Goal: Information Seeking & Learning: Learn about a topic

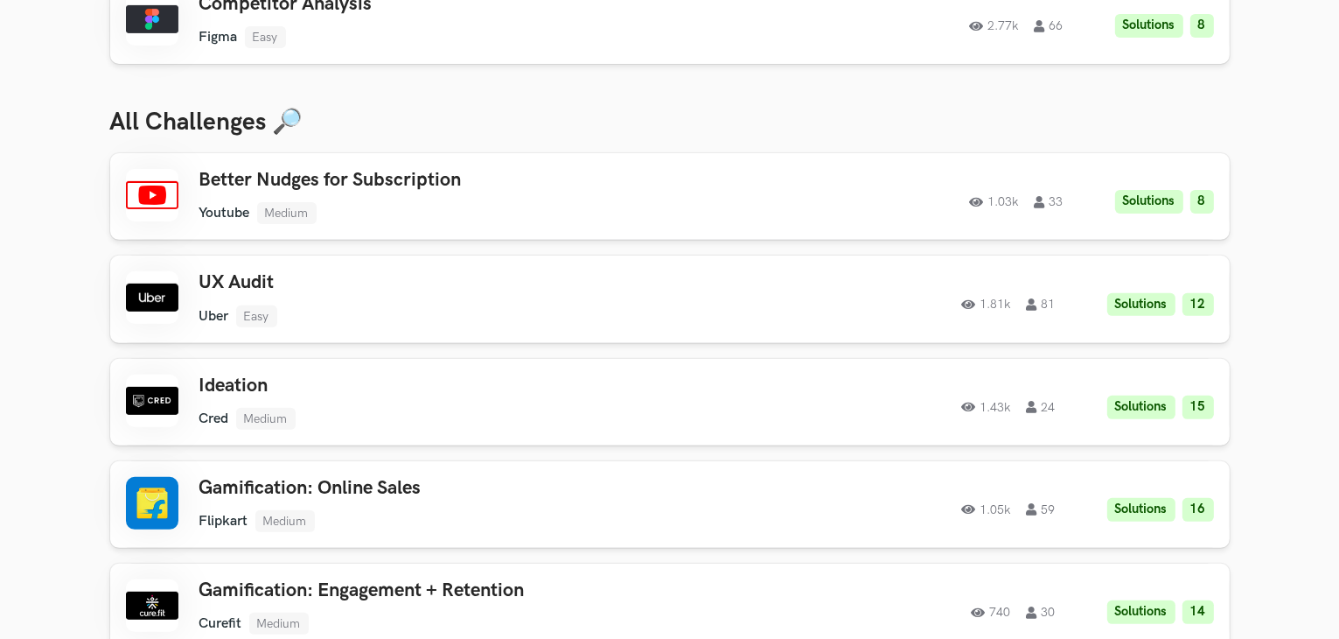
scroll to position [700, 0]
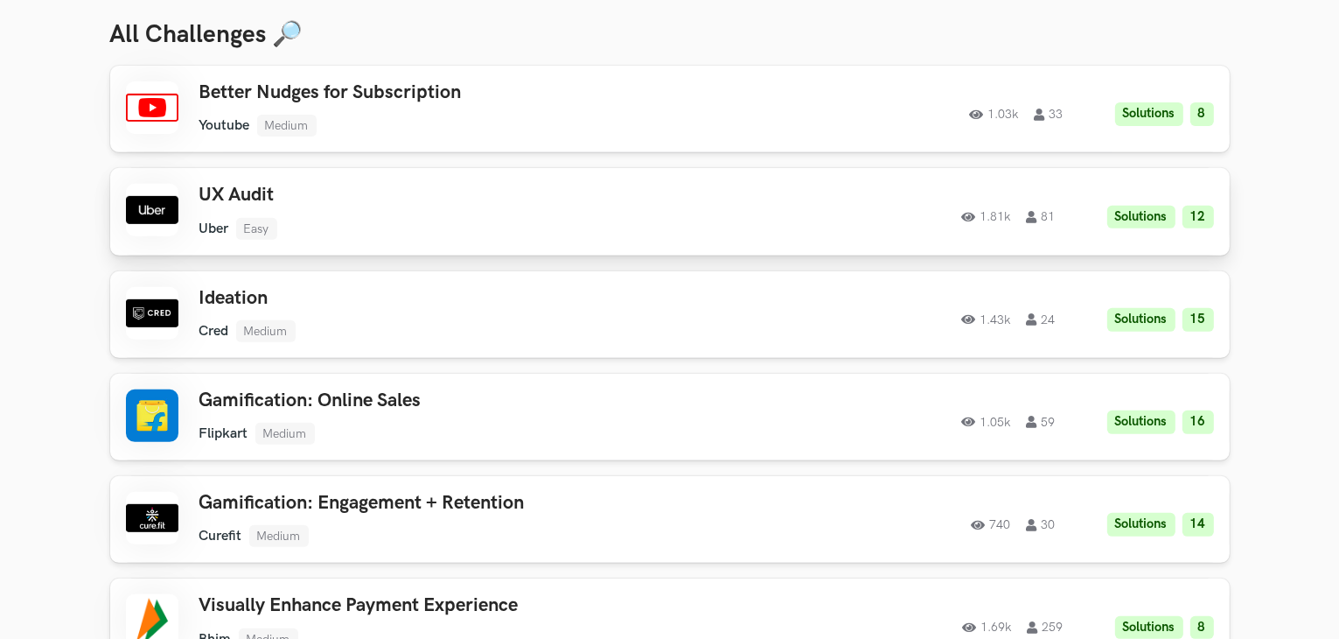
click at [357, 185] on h3 "UX Audit" at bounding box center [447, 195] width 497 height 23
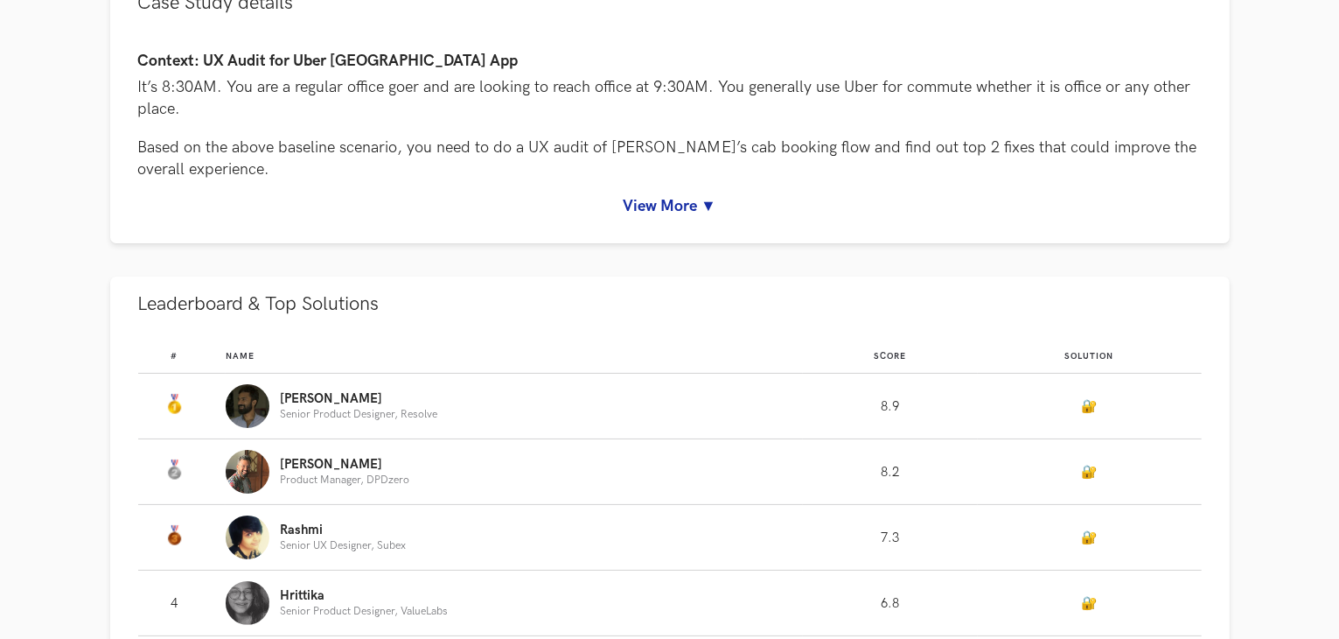
scroll to position [262, 0]
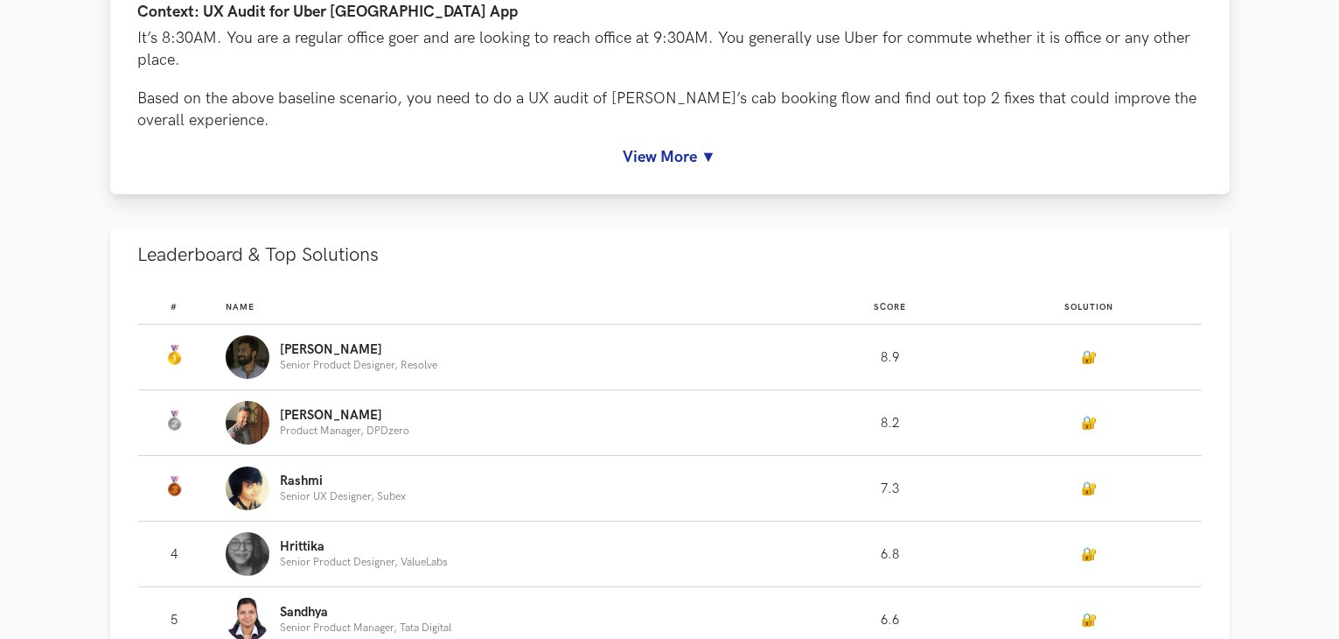
click at [658, 166] on div "Context: UX Audit for Uber [GEOGRAPHIC_DATA] App It’s 8:30AM. You are a regular…" at bounding box center [670, 88] width 1120 height 213
click at [714, 148] on link "View More ▼" at bounding box center [670, 157] width 1064 height 18
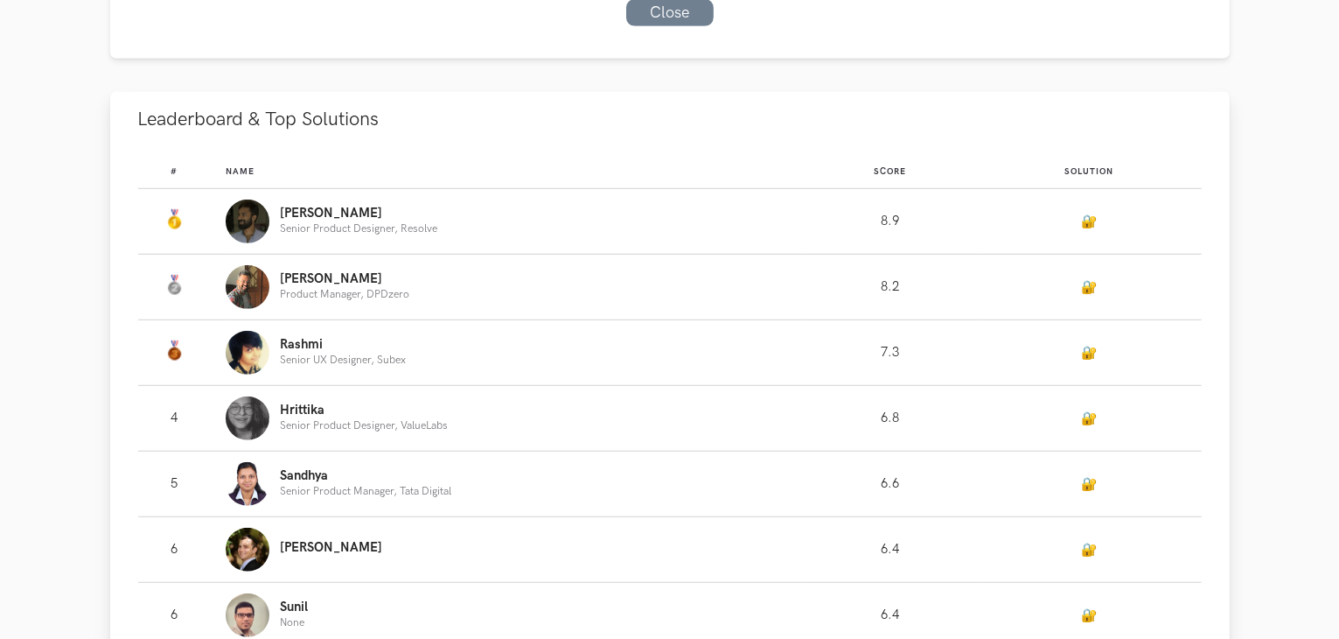
scroll to position [1137, 0]
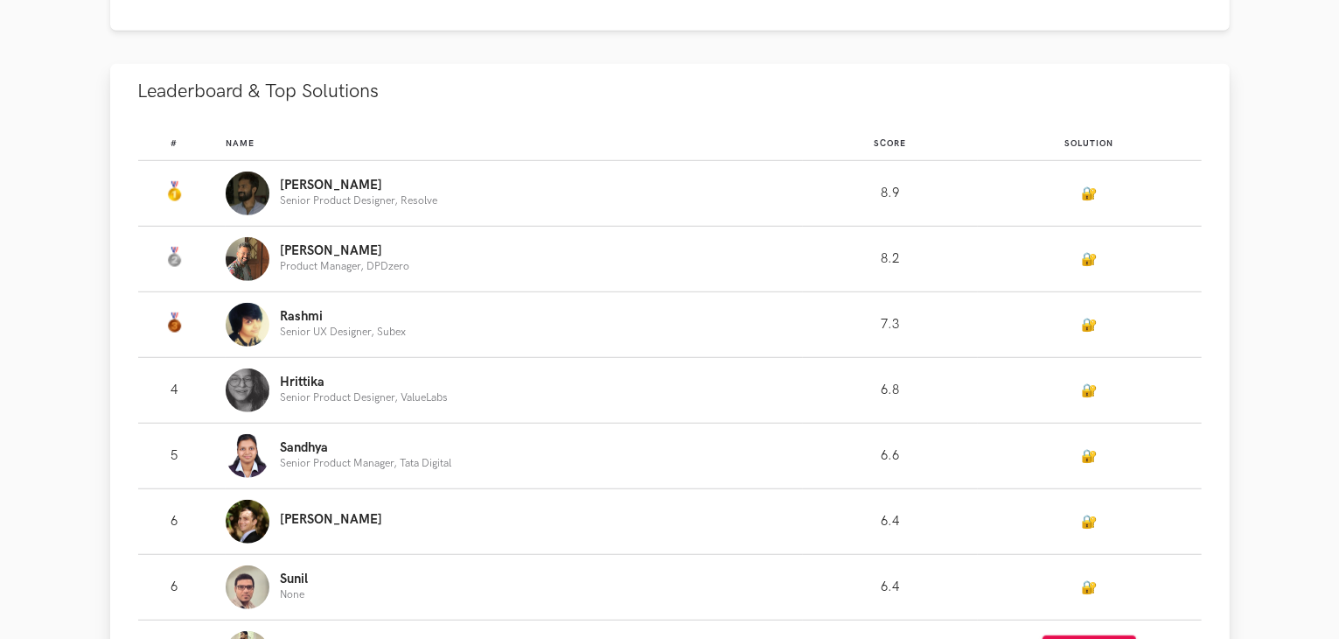
click at [360, 204] on p "Senior Product Designer, Resolve" at bounding box center [358, 200] width 157 height 11
click at [253, 187] on img "Leaderboard" at bounding box center [248, 193] width 44 height 44
click at [1091, 193] on link "🔐" at bounding box center [1090, 193] width 16 height 15
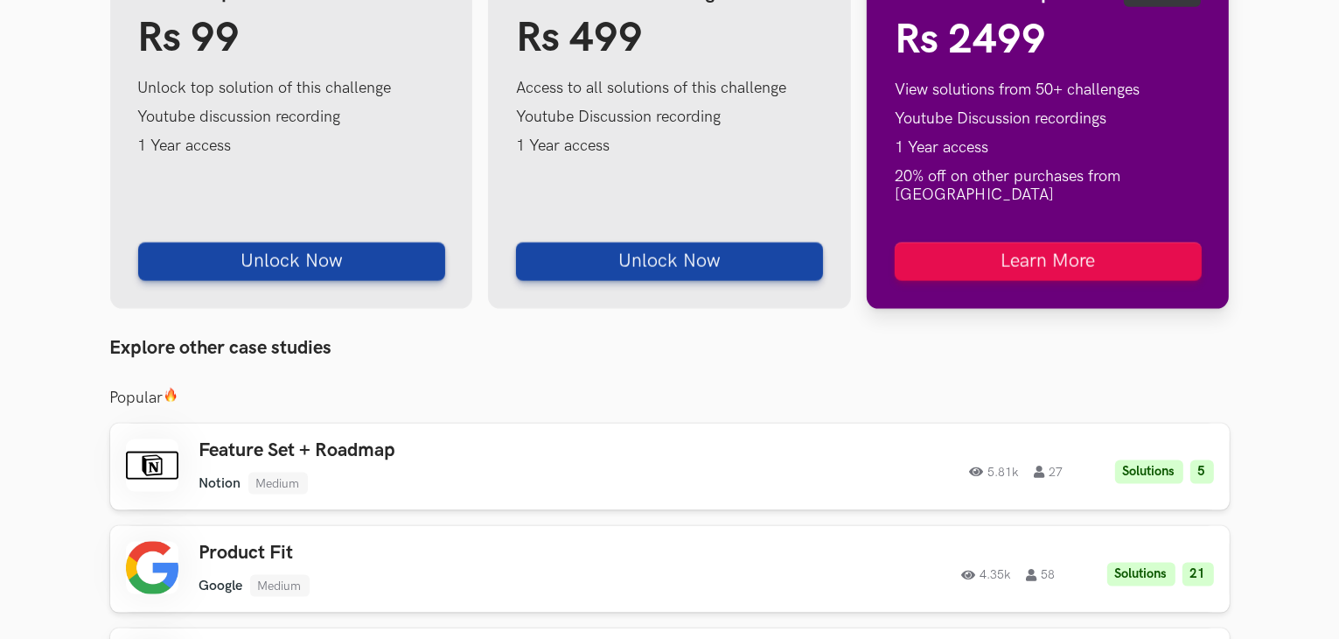
scroll to position [2289, 0]
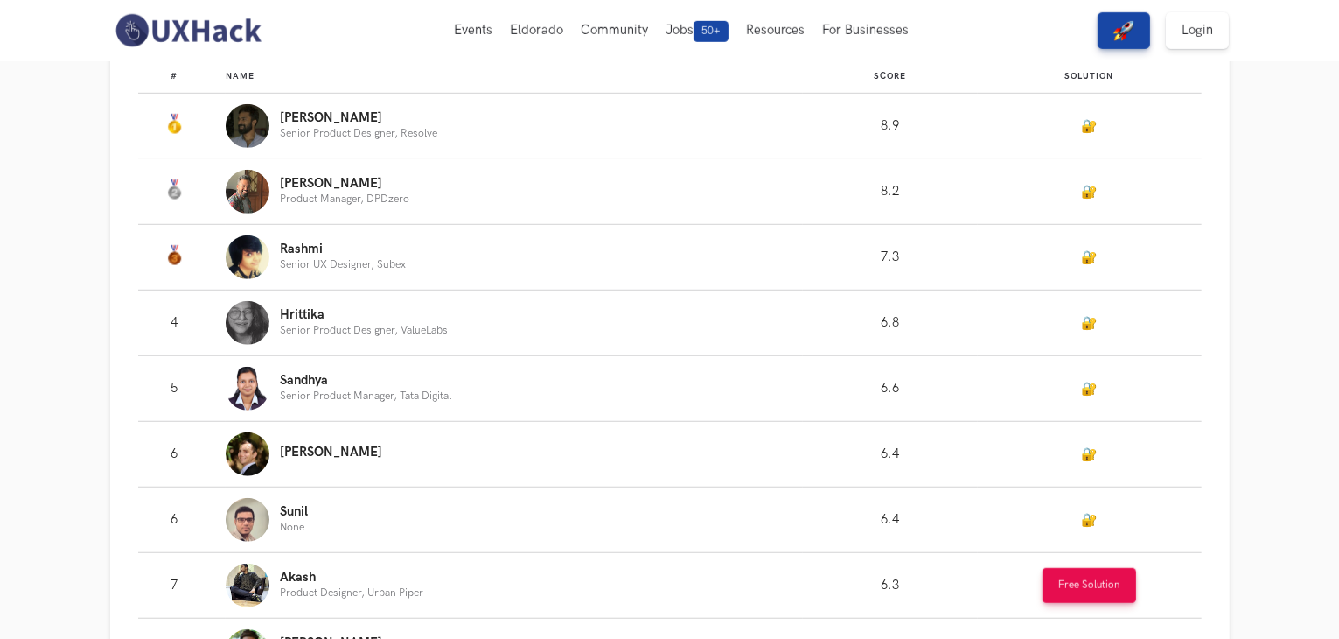
scroll to position [1137, 0]
